Goal: Information Seeking & Learning: Learn about a topic

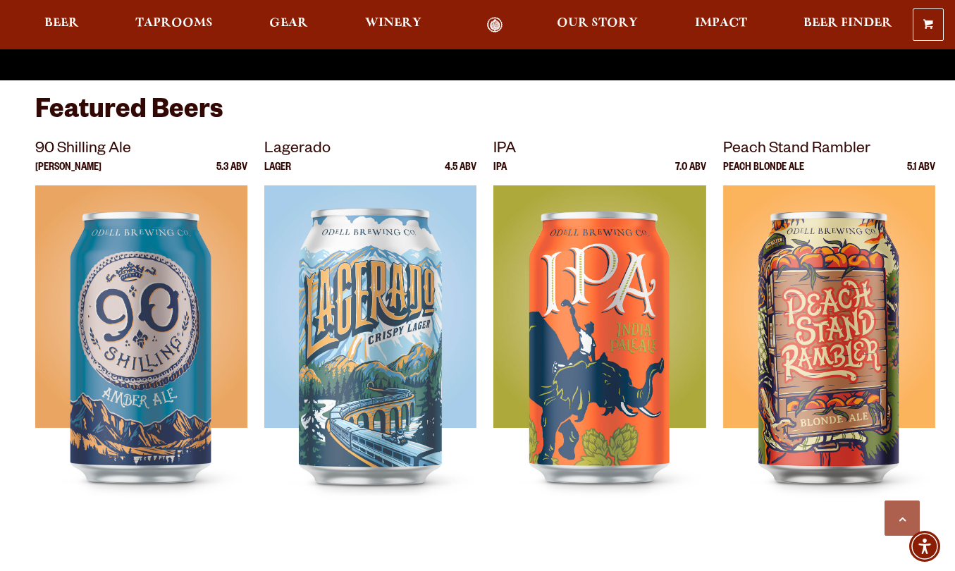
scroll to position [469, 0]
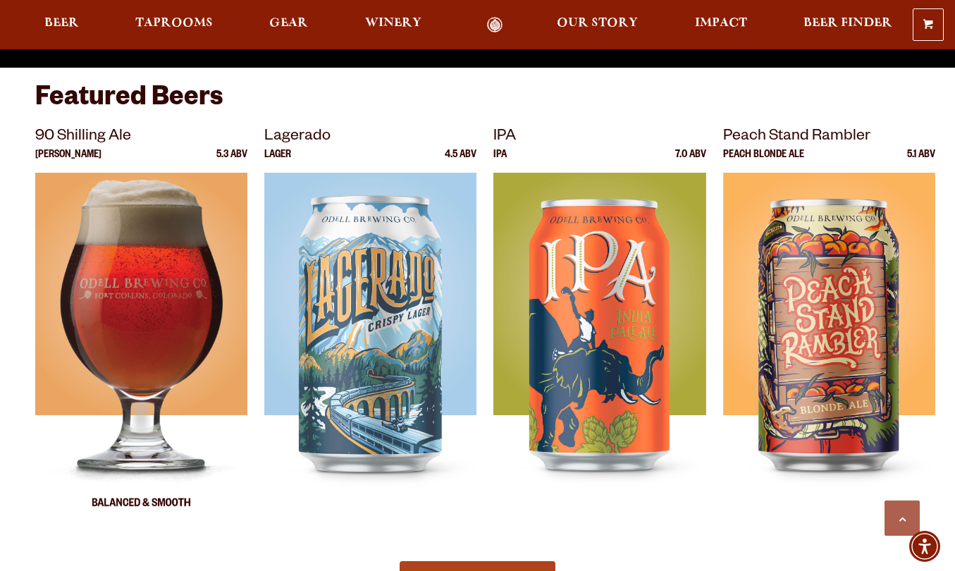
click at [171, 389] on img at bounding box center [141, 349] width 212 height 352
